Goal: Transaction & Acquisition: Purchase product/service

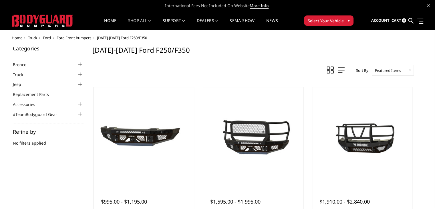
click at [32, 36] on span "Truck" at bounding box center [32, 37] width 9 height 5
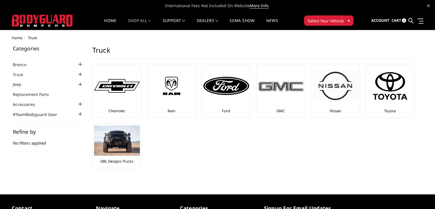
click at [289, 88] on img at bounding box center [281, 86] width 46 height 13
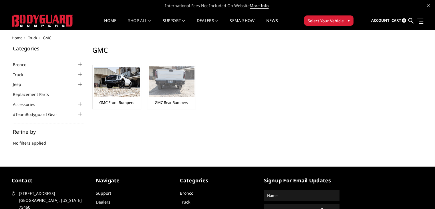
click at [184, 75] on img at bounding box center [172, 81] width 46 height 31
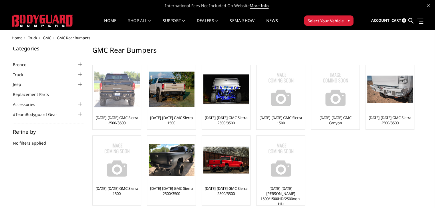
click at [119, 90] on img at bounding box center [117, 89] width 46 height 36
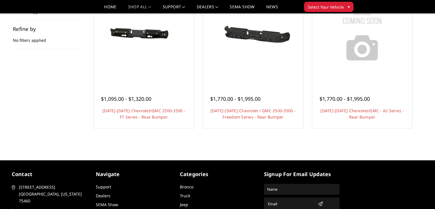
scroll to position [29, 0]
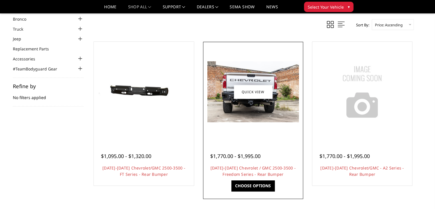
click at [230, 100] on img at bounding box center [254, 91] width 92 height 61
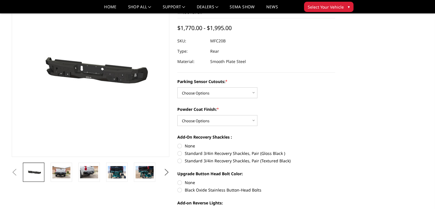
scroll to position [115, 0]
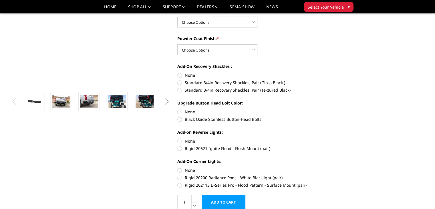
click at [67, 103] on img at bounding box center [61, 101] width 18 height 12
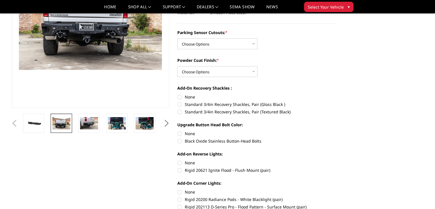
scroll to position [0, 0]
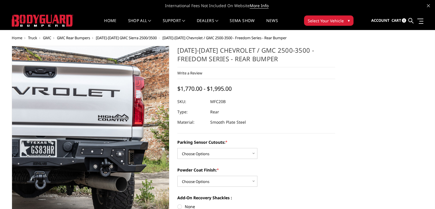
click at [117, 124] on img at bounding box center [48, 136] width 366 height 245
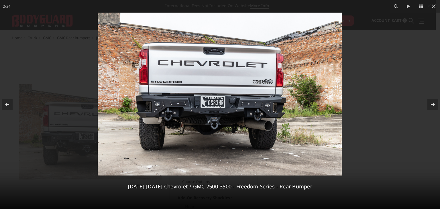
click at [163, 114] on img at bounding box center [220, 94] width 244 height 163
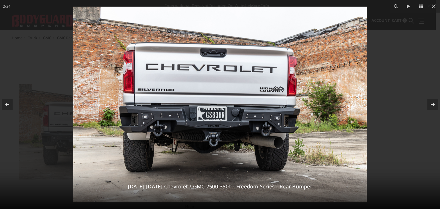
click at [44, 38] on div at bounding box center [220, 104] width 440 height 209
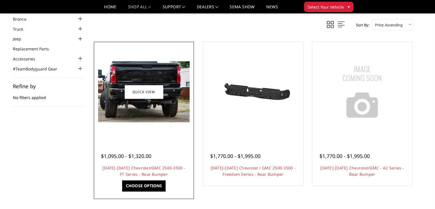
click at [139, 78] on img at bounding box center [144, 91] width 92 height 61
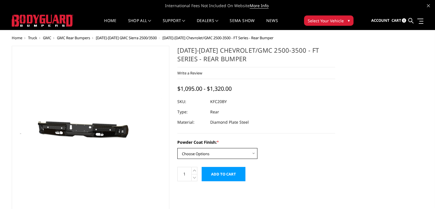
click at [198, 150] on select "Choose Options Bare Metal Gloss Black Powder Coat Textured Black Powder Coat" at bounding box center [218, 153] width 80 height 11
select select "3418"
click at [178, 148] on select "Choose Options Bare Metal Gloss Black Powder Coat Textured Black Powder Coat" at bounding box center [218, 153] width 80 height 11
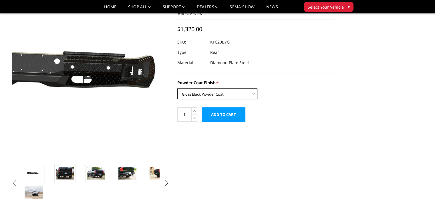
scroll to position [115, 0]
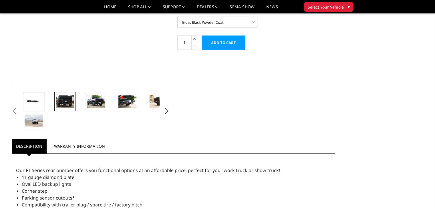
click at [68, 102] on img at bounding box center [65, 101] width 18 height 12
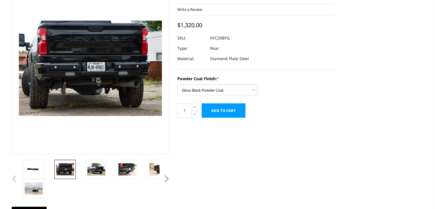
scroll to position [0, 0]
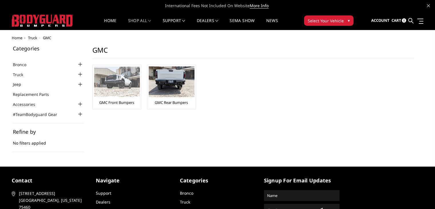
click at [118, 86] on img at bounding box center [117, 82] width 46 height 30
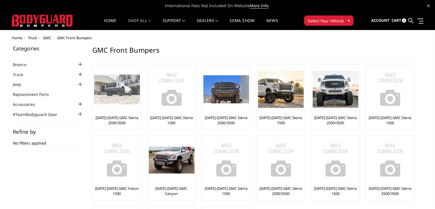
click at [113, 101] on img at bounding box center [117, 89] width 46 height 30
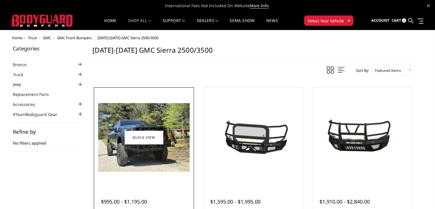
click at [115, 132] on img at bounding box center [144, 137] width 92 height 69
